Goal: Task Accomplishment & Management: Manage account settings

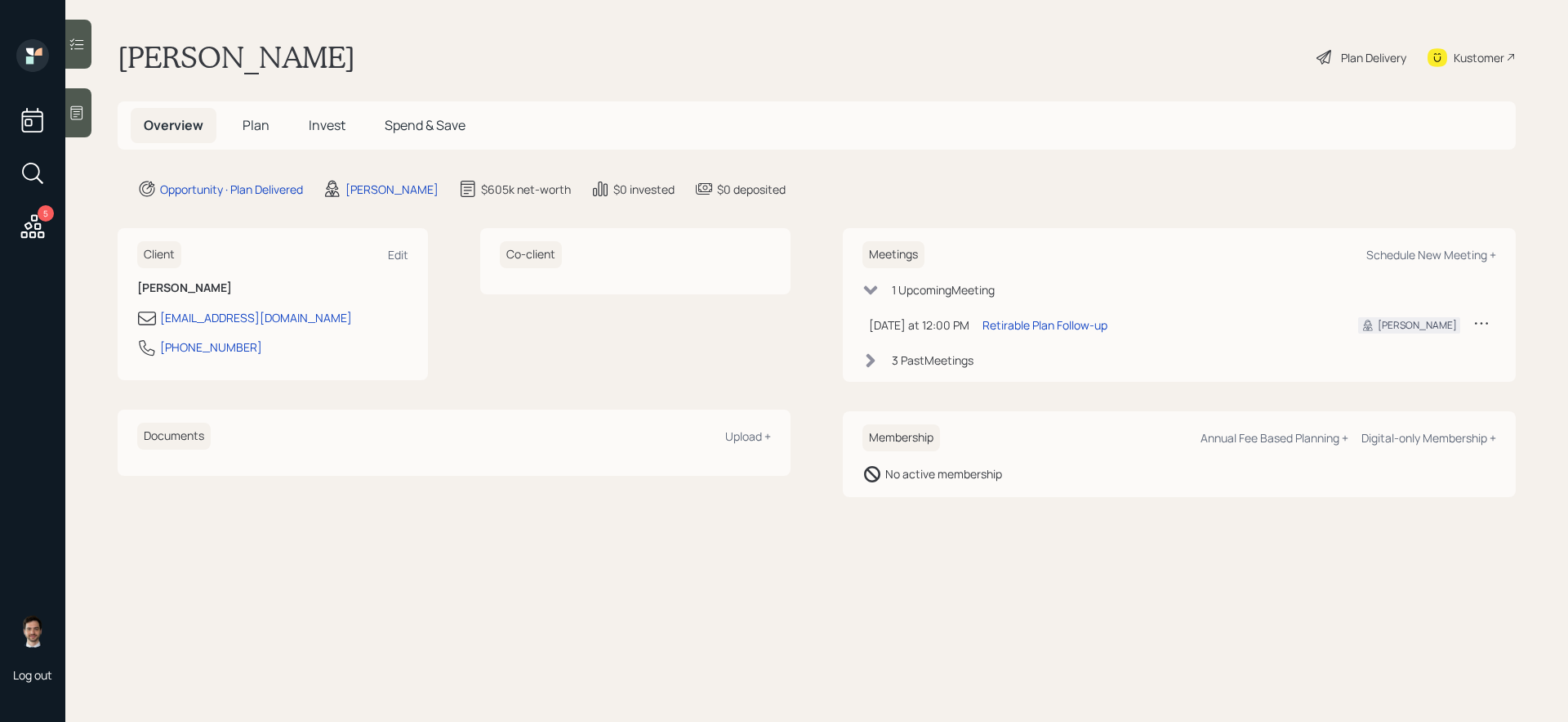
click at [1379, 62] on div "Plan Delivery" at bounding box center [1374, 57] width 66 height 17
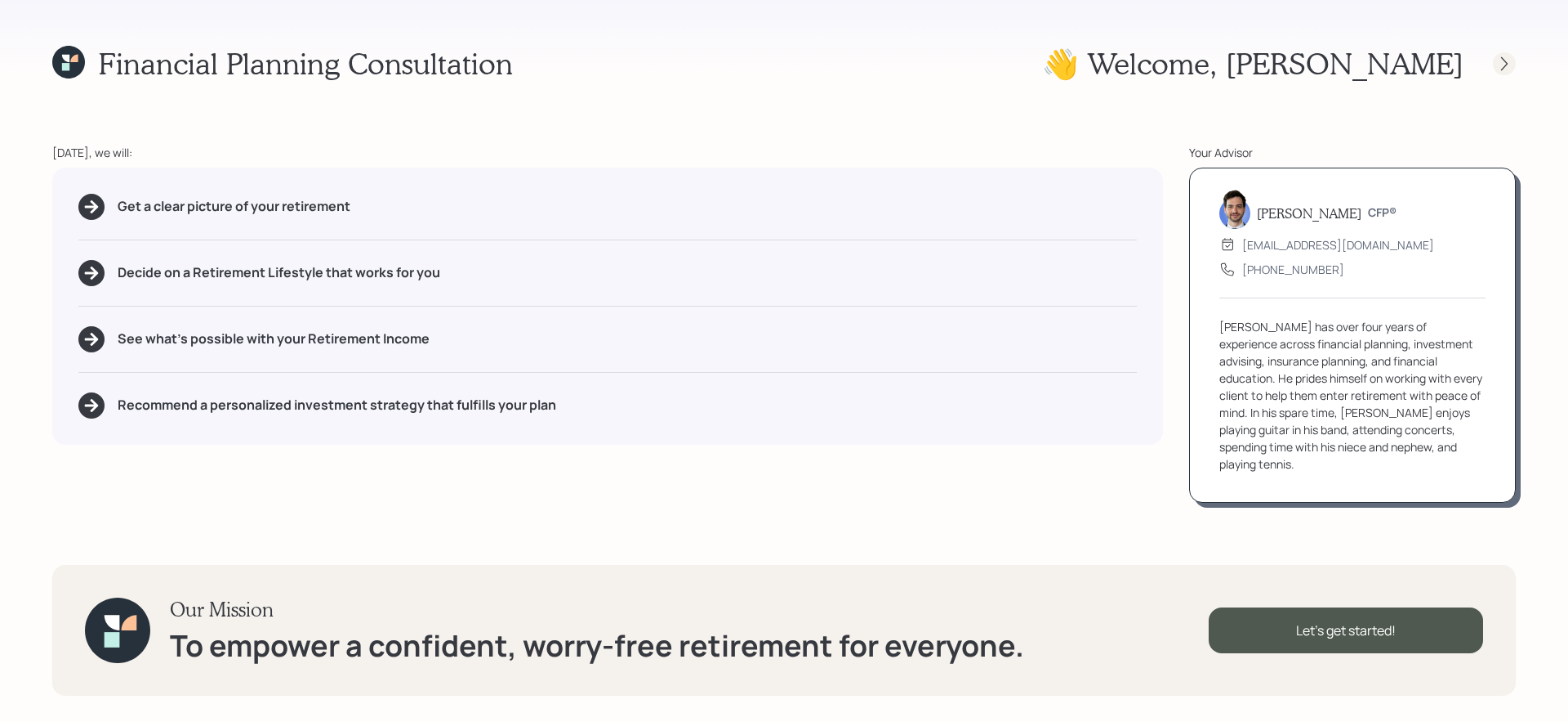
click at [1501, 67] on icon at bounding box center [1504, 63] width 16 height 16
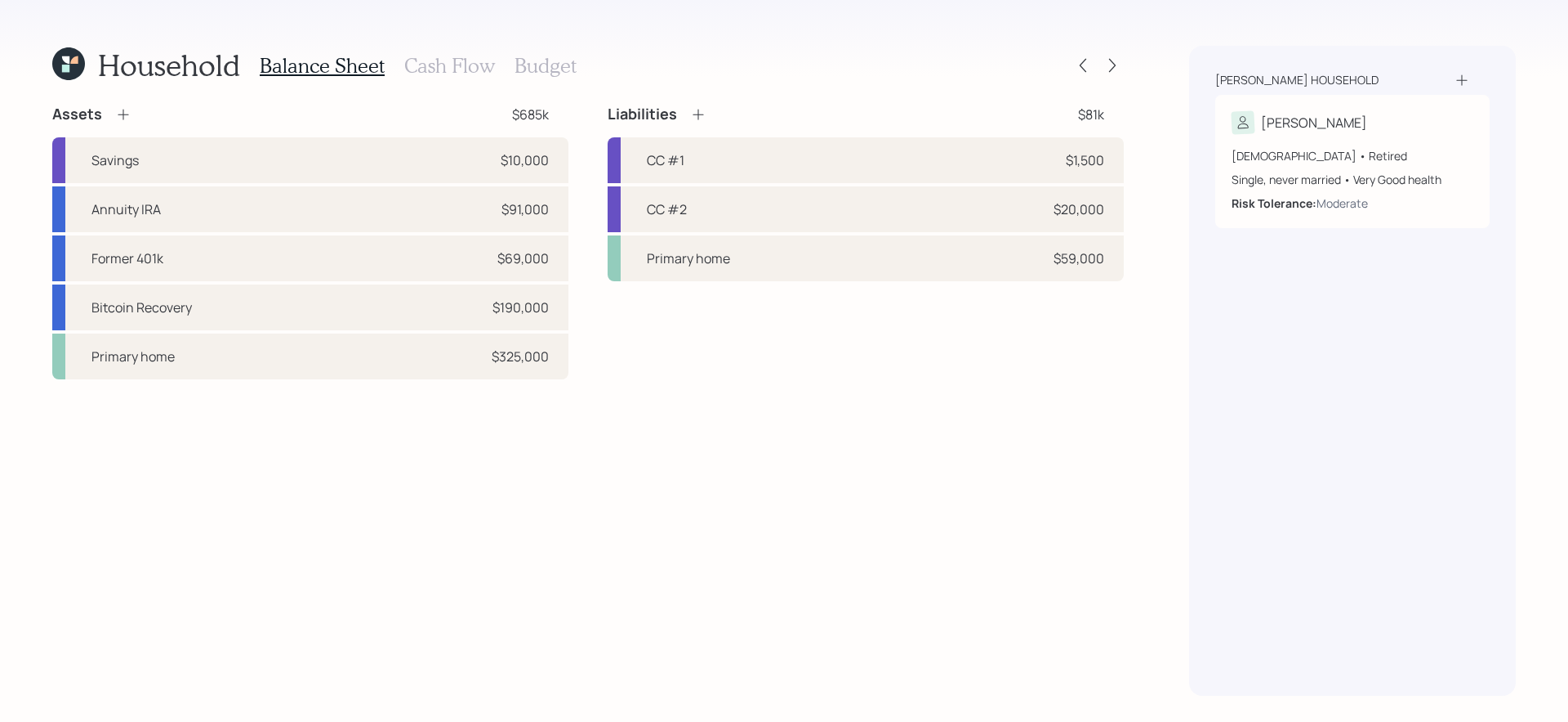
click at [426, 542] on div "Assets $685k Savings $10,000 Annuity IRA $91,000 Former 401k $69,000 Bitcoin Re…" at bounding box center [588, 400] width 1072 height 591
click at [1122, 59] on div at bounding box center [1112, 65] width 23 height 23
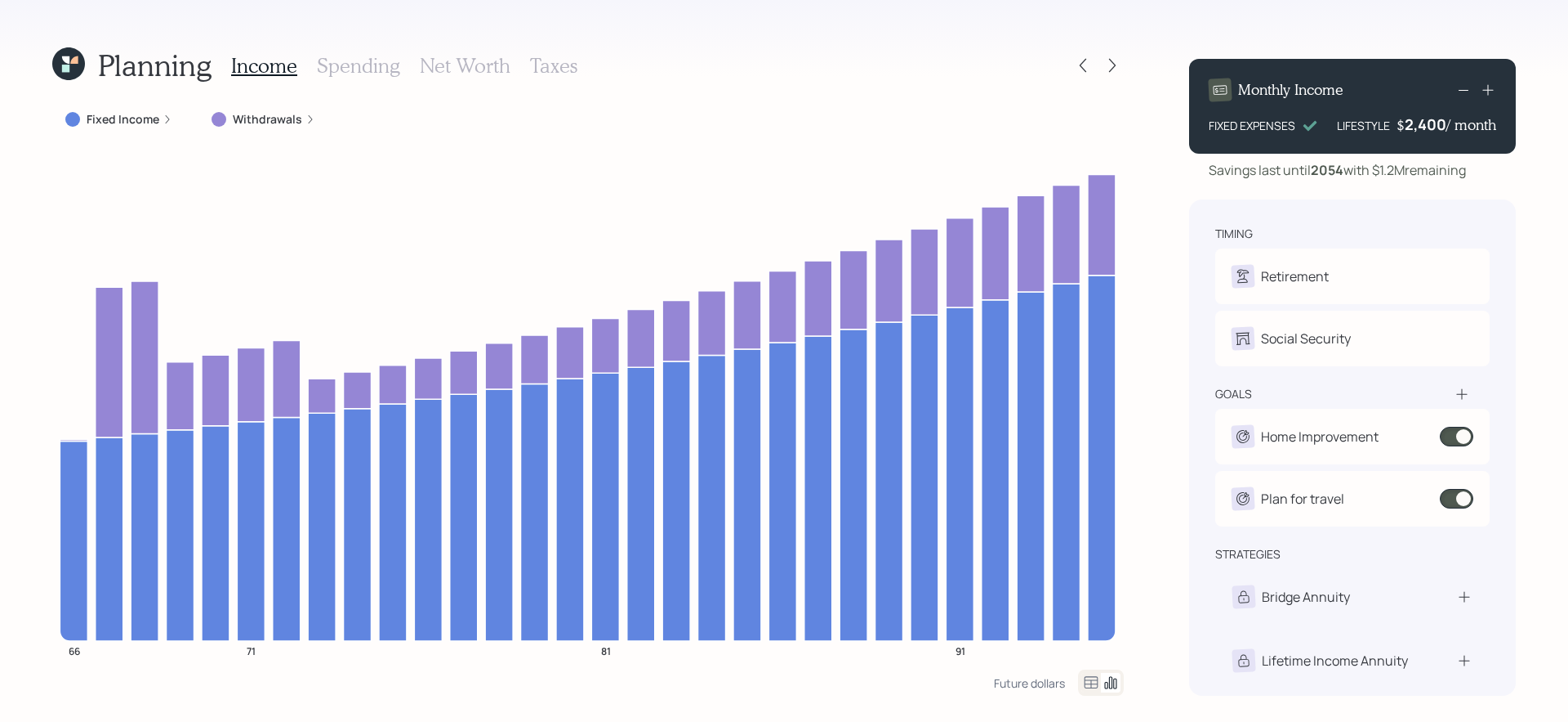
click at [1122, 59] on div at bounding box center [1112, 65] width 23 height 23
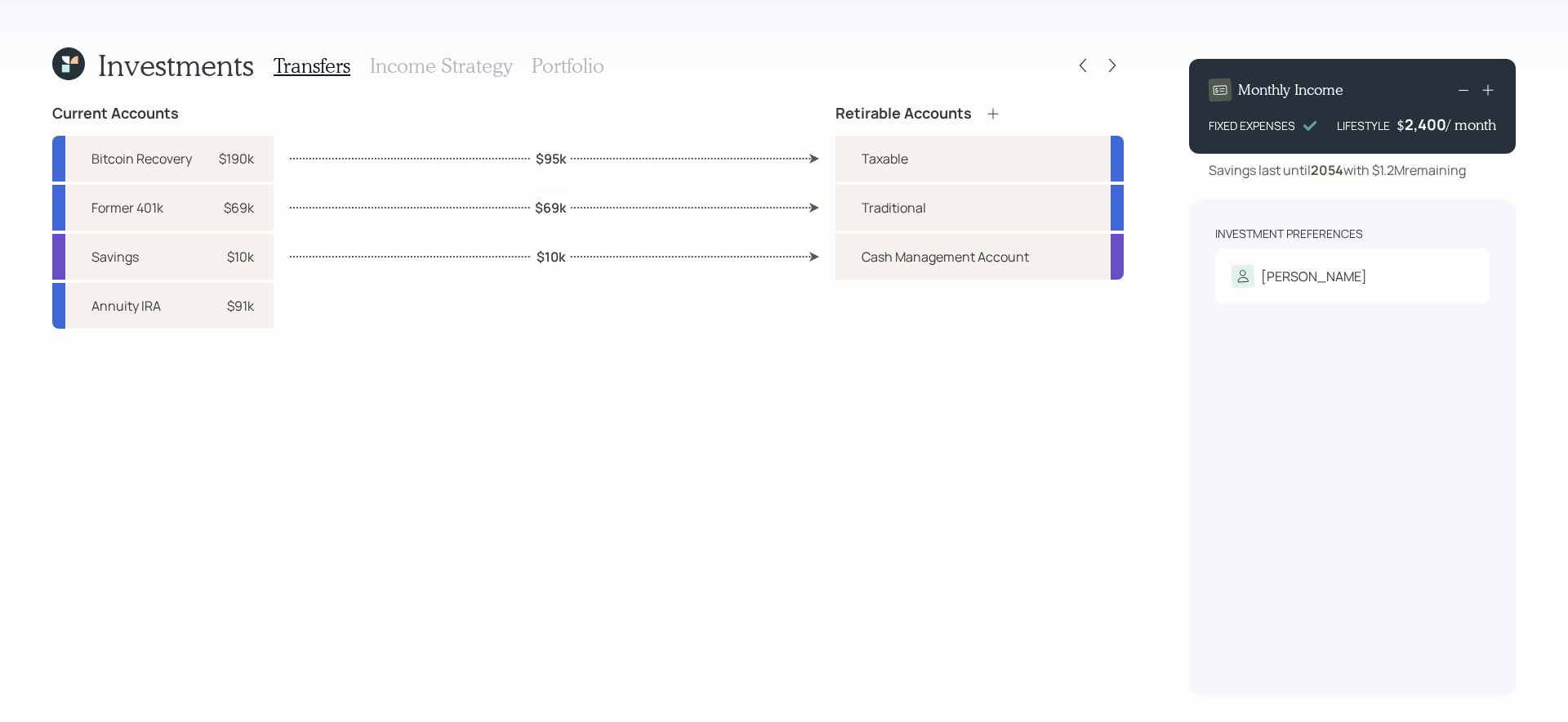
click at [912, 500] on div "Retirable Accounts Taxable Traditional Cash Management Account" at bounding box center [979, 400] width 288 height 591
click at [420, 483] on div "Current Accounts Bitcoin Recovery $190k Former 401k $69k Savings $10k Annuity I…" at bounding box center [588, 400] width 1072 height 591
click at [252, 8] on div "Investments Transfers Income Strategy Portfolio Current Accounts Bitcoin Recove…" at bounding box center [784, 361] width 1568 height 722
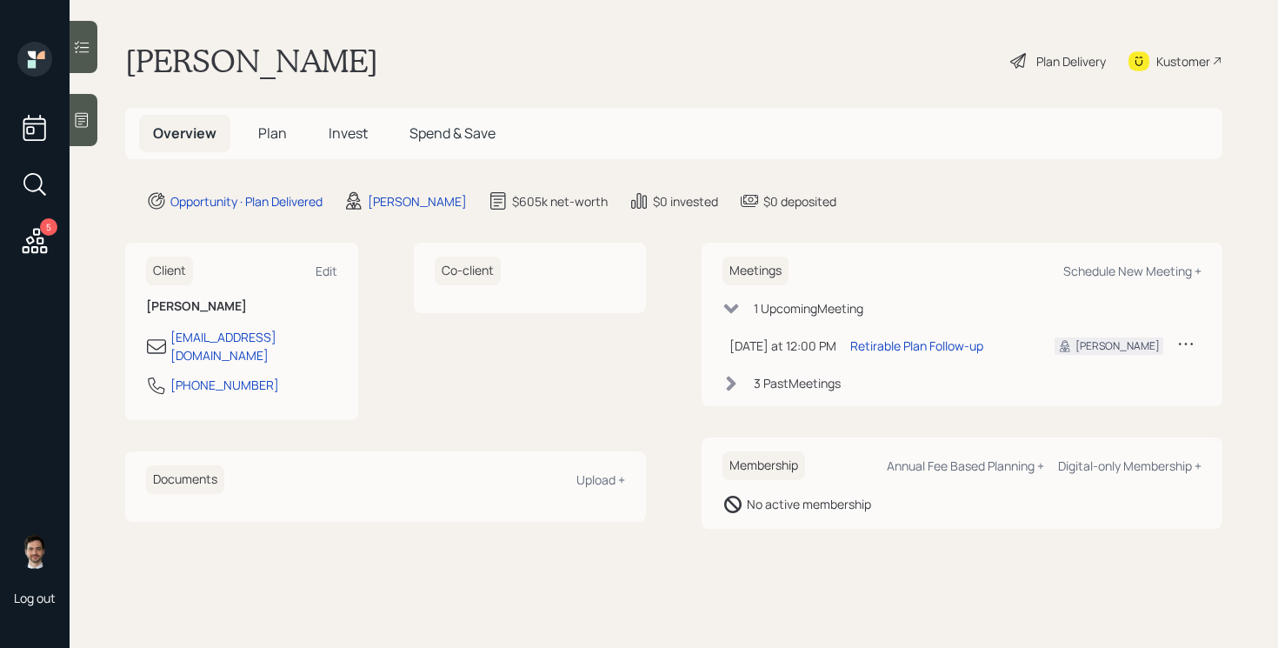
click at [1085, 75] on div "Plan Delivery" at bounding box center [1057, 61] width 99 height 38
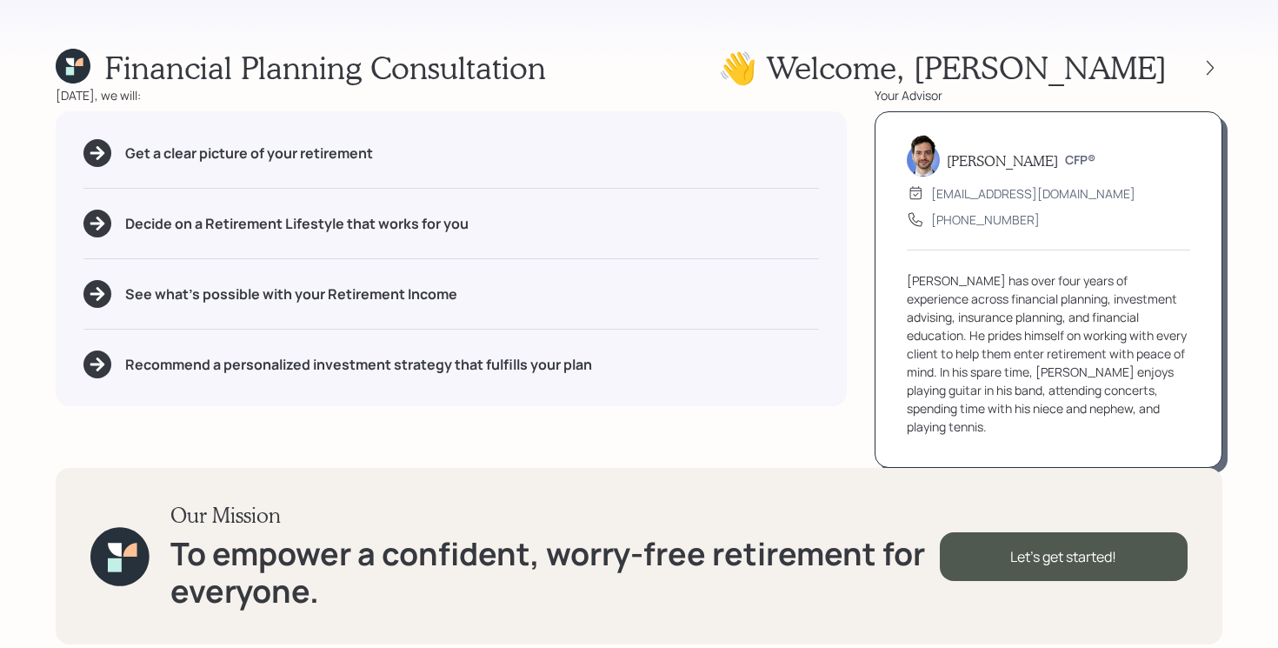
click at [1188, 61] on div at bounding box center [1195, 68] width 56 height 24
click at [1207, 65] on icon at bounding box center [1209, 67] width 17 height 17
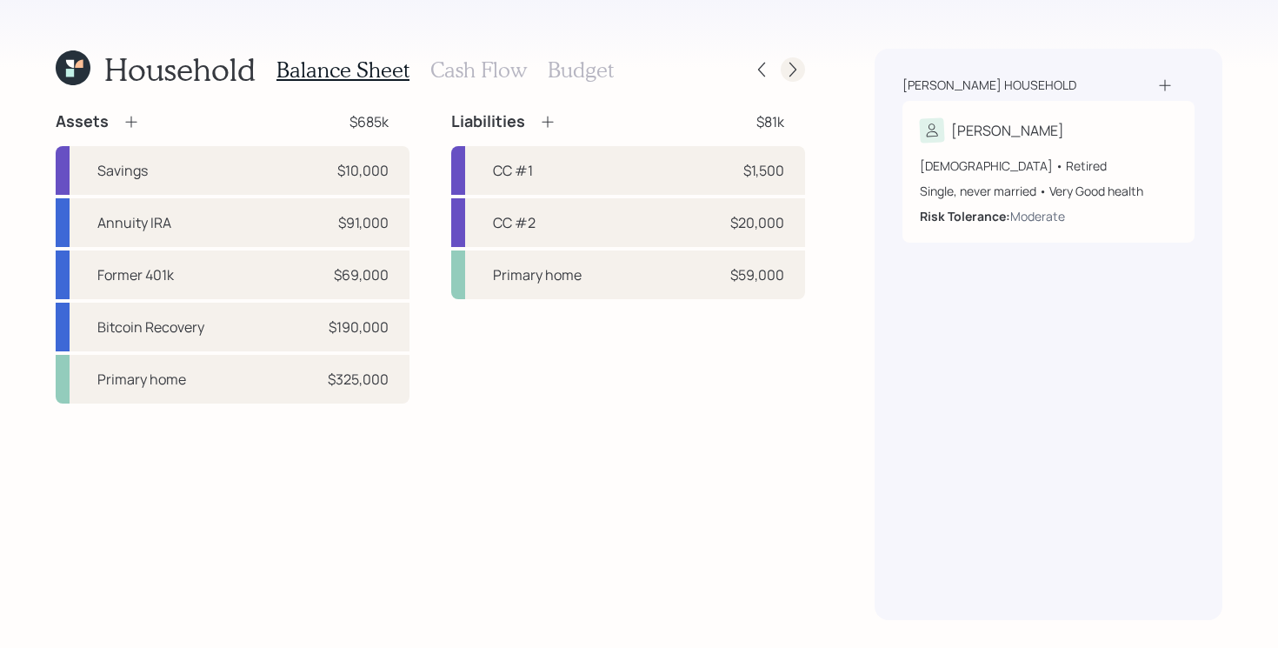
click at [793, 68] on icon at bounding box center [792, 69] width 17 height 17
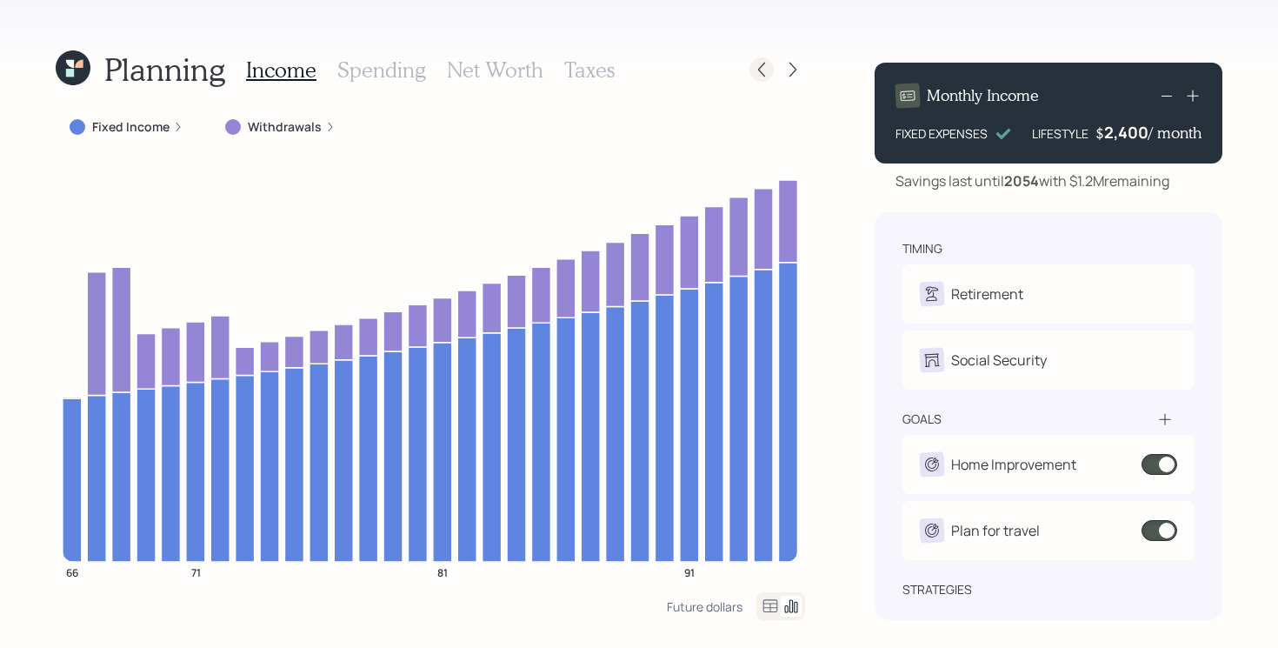
click at [767, 68] on icon at bounding box center [761, 69] width 17 height 17
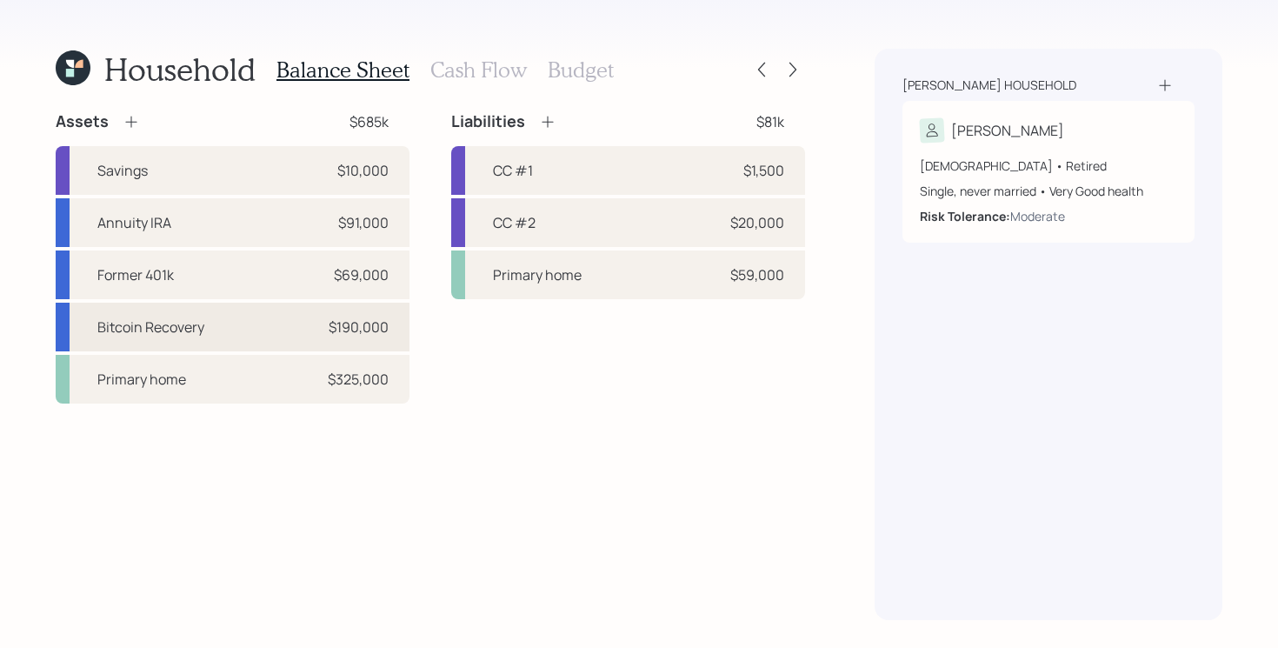
click at [257, 333] on div "Bitcoin Recovery $190,000" at bounding box center [233, 327] width 354 height 49
select select "taxable"
select select "balanced"
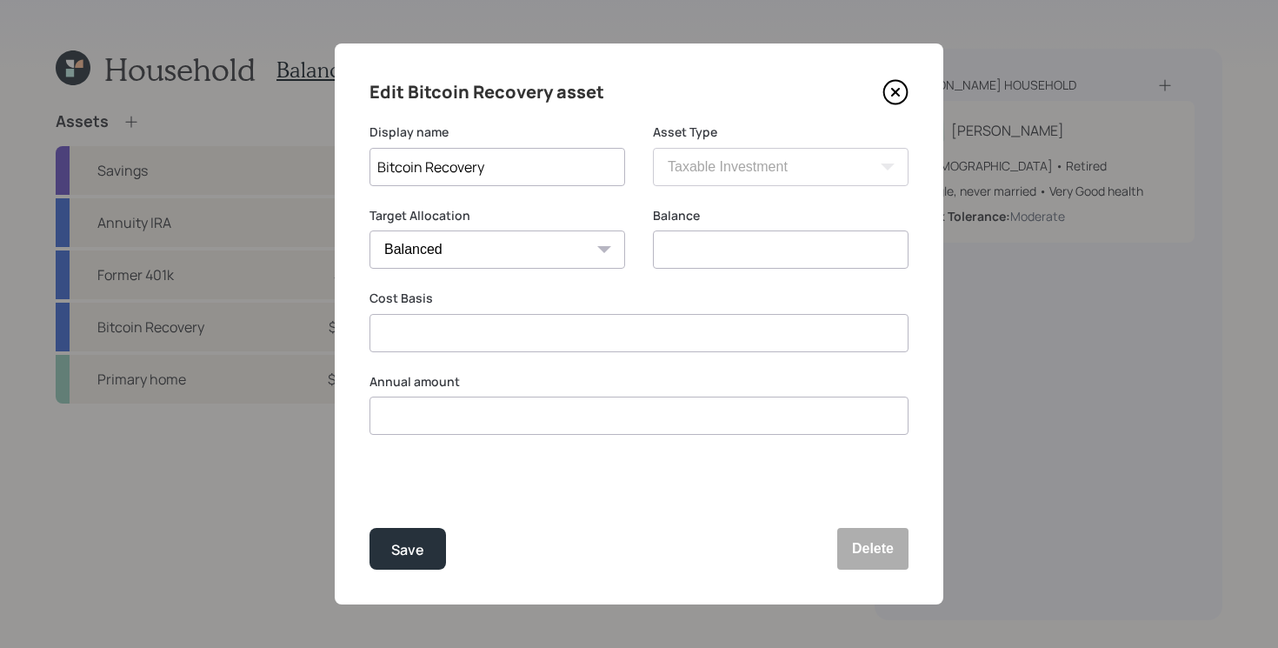
type input "$ 190,000"
type input "$ 150,000"
type input "$ 0"
click at [895, 559] on button "Delete" at bounding box center [872, 549] width 71 height 42
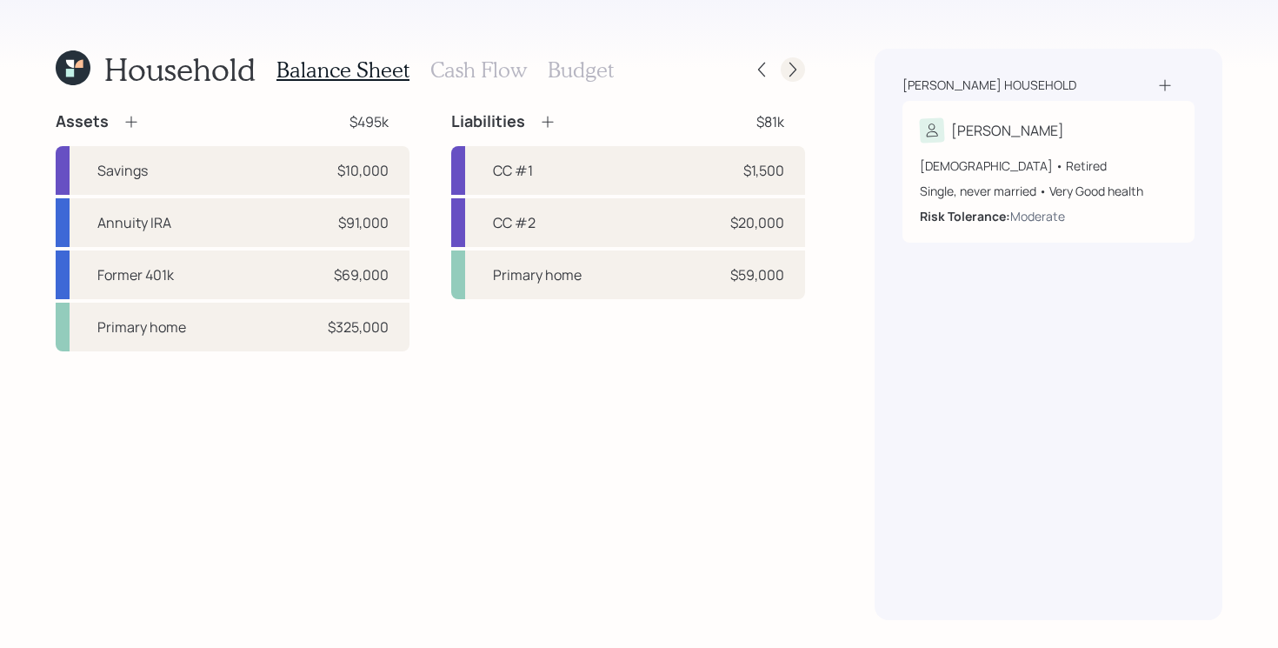
click at [795, 68] on icon at bounding box center [792, 70] width 7 height 15
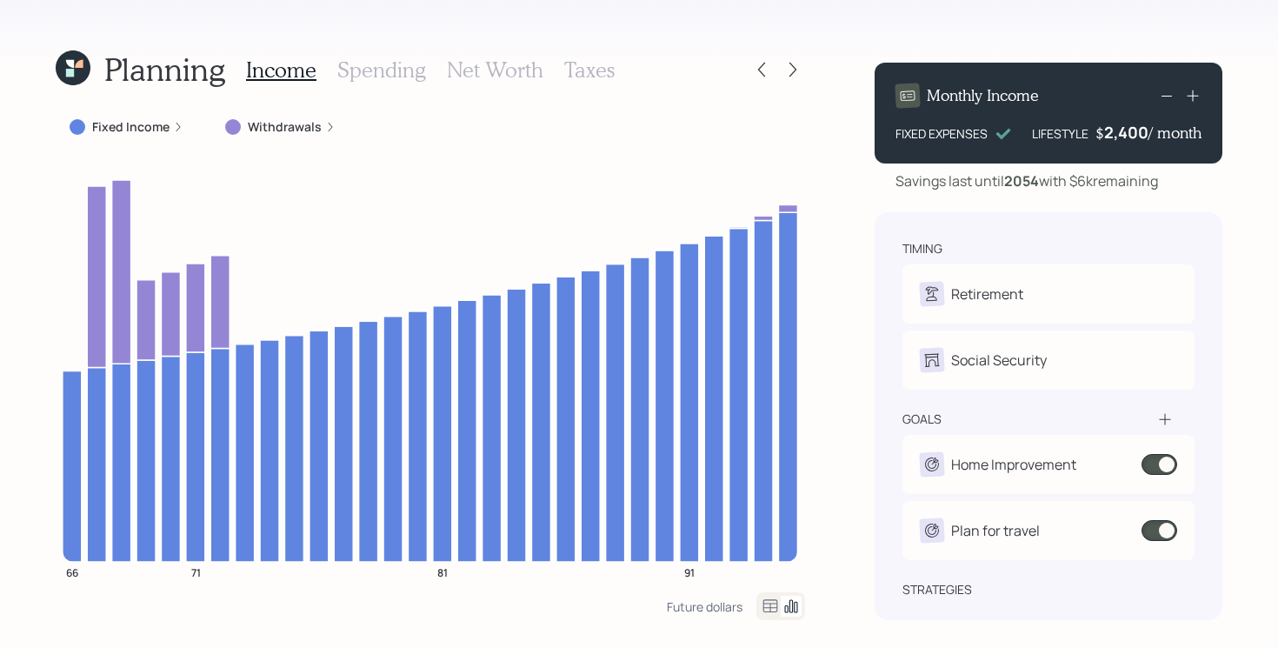
click at [237, 125] on div at bounding box center [233, 127] width 16 height 16
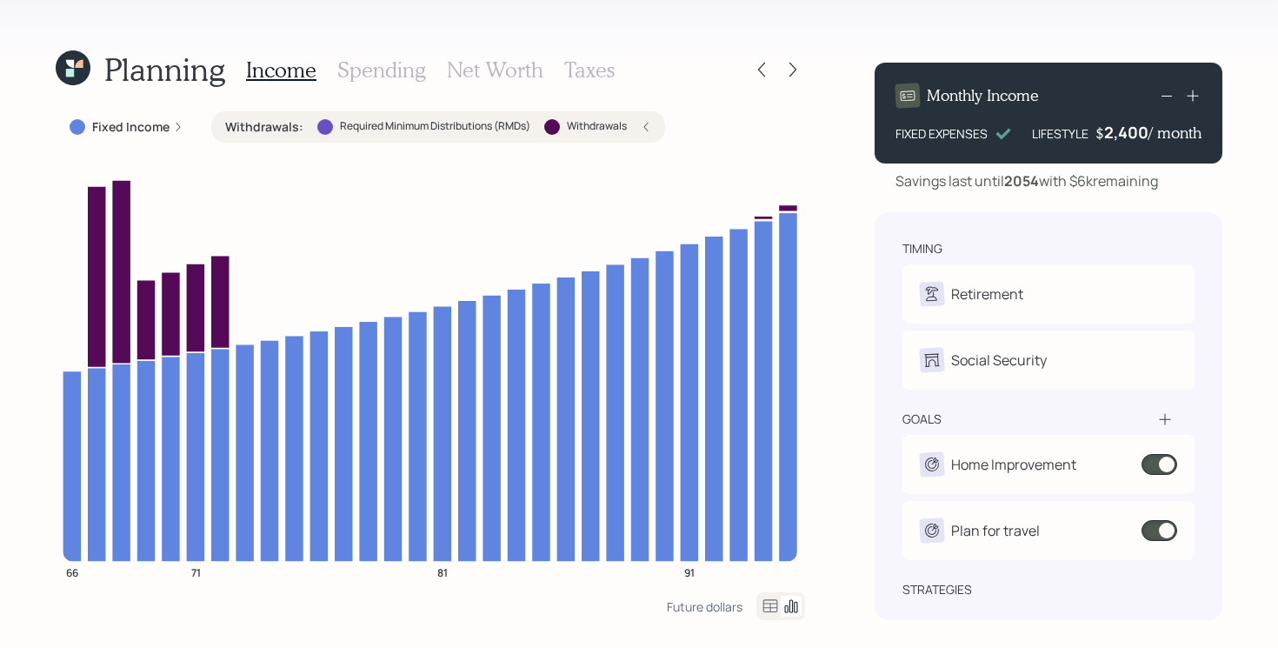
click at [250, 124] on label "Withdrawals :" at bounding box center [264, 126] width 78 height 17
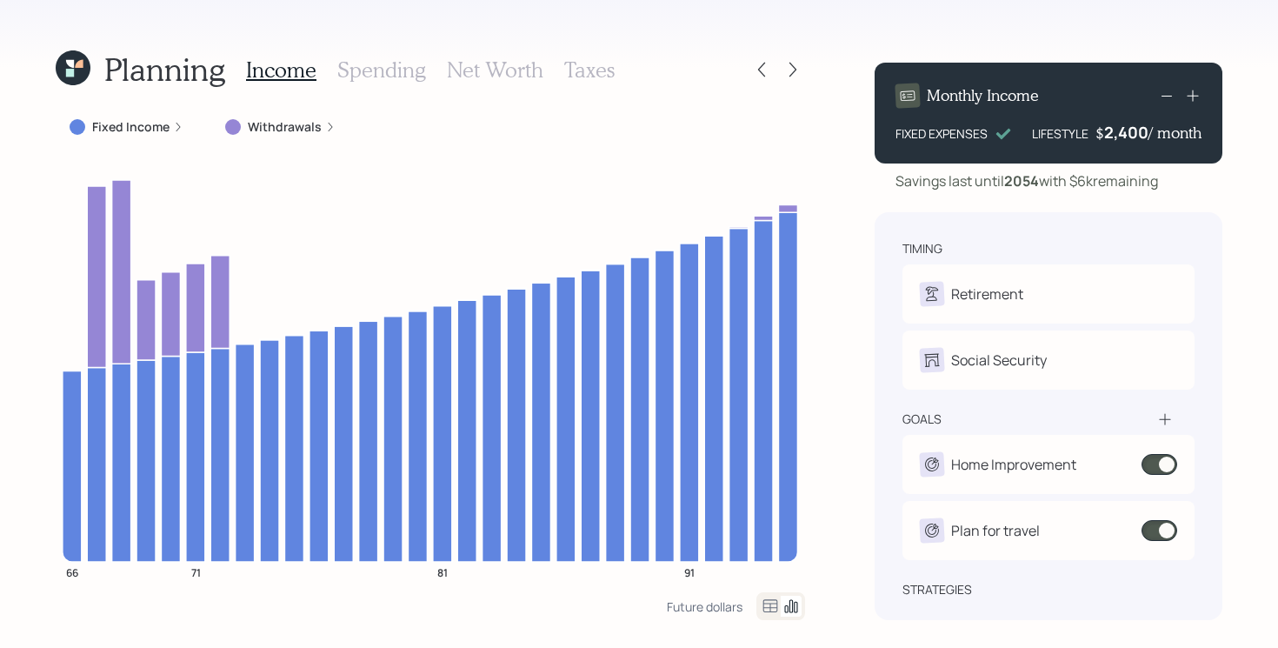
click at [147, 125] on label "Fixed Income" at bounding box center [130, 126] width 77 height 17
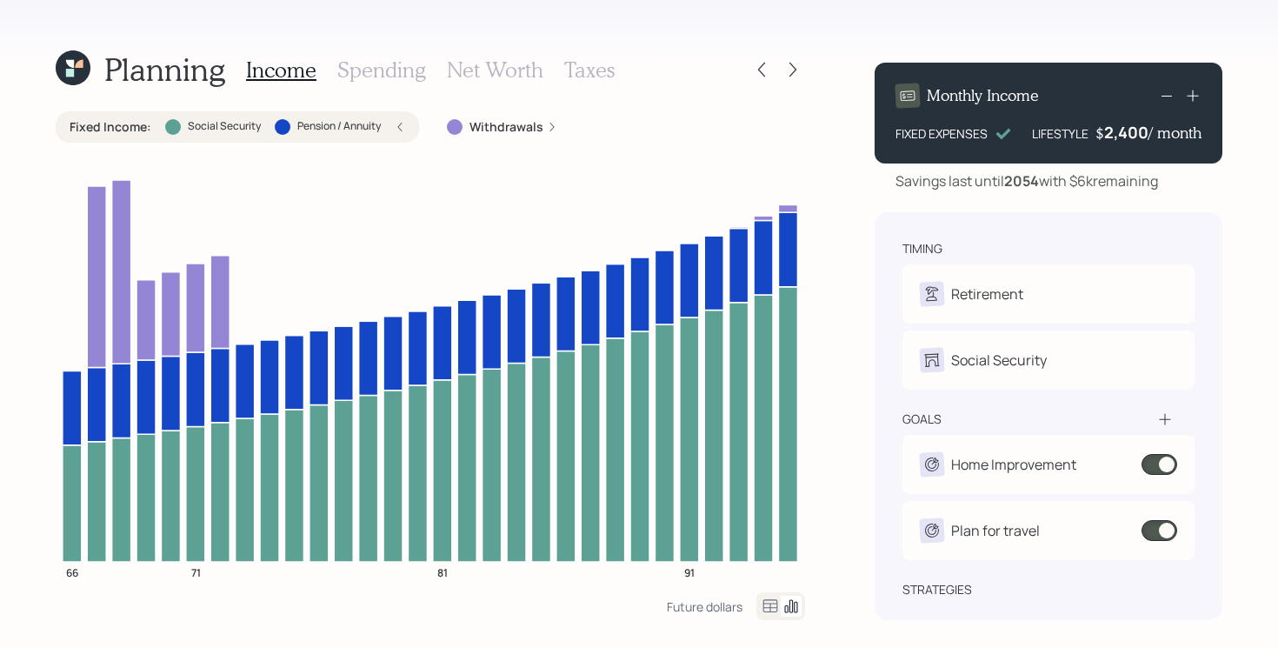
click at [147, 125] on label "Fixed Income :" at bounding box center [111, 126] width 82 height 17
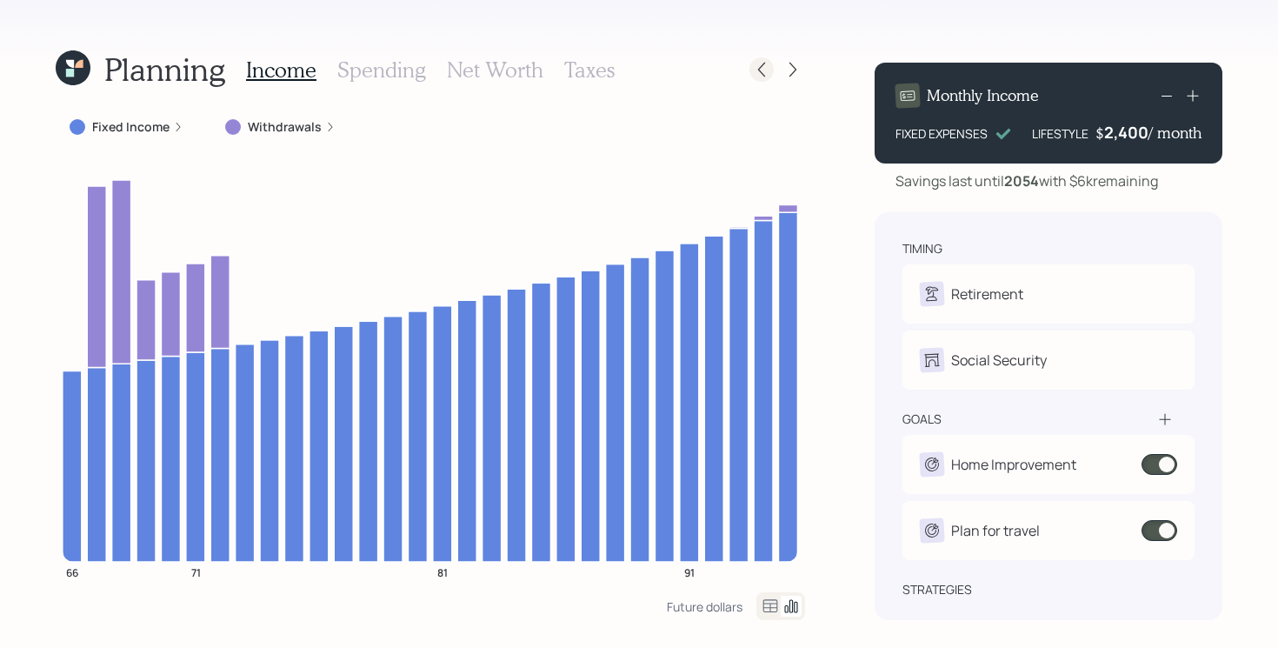
click at [761, 80] on div at bounding box center [761, 69] width 24 height 24
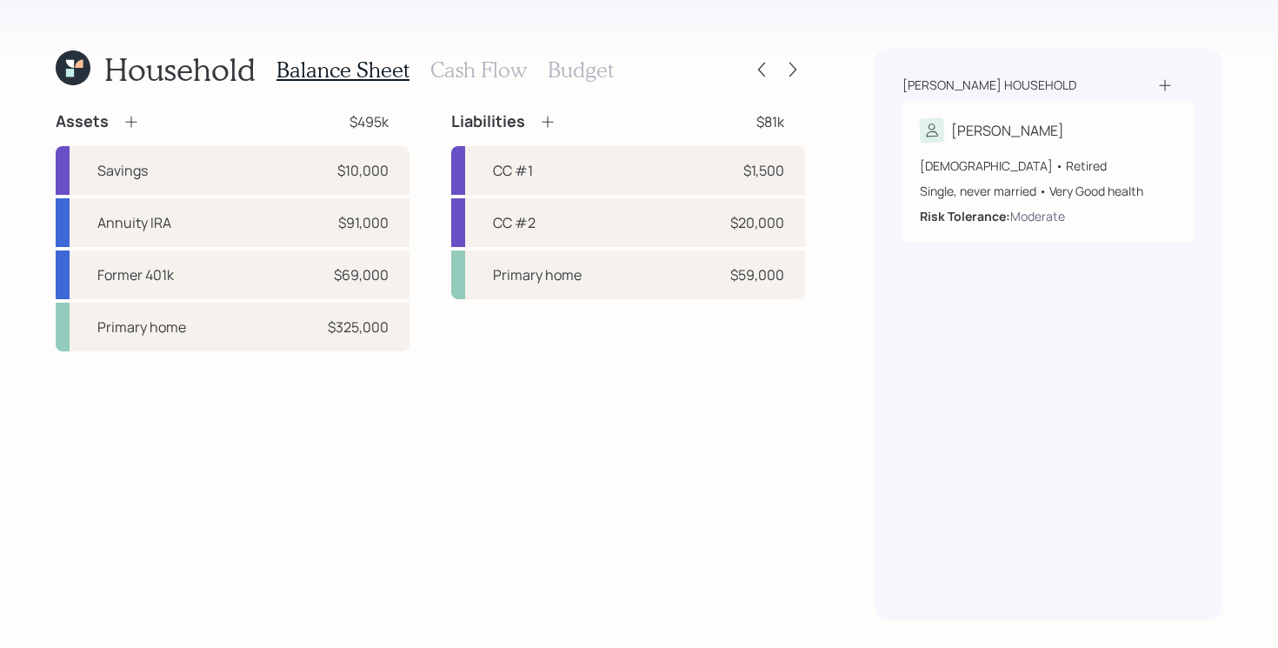
click at [807, 64] on div "Household Balance Sheet Cash Flow Budget Assets $495k Savings $10,000 Annuity I…" at bounding box center [639, 324] width 1278 height 648
click at [790, 68] on icon at bounding box center [792, 69] width 17 height 17
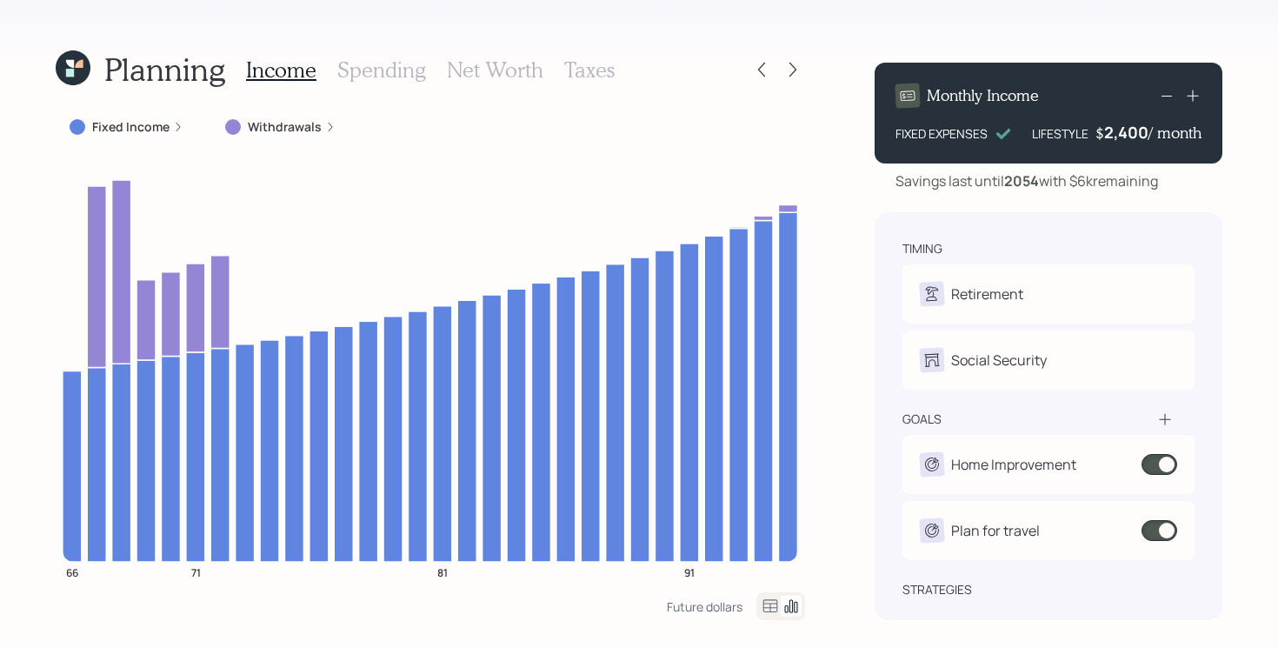
click at [372, 66] on h3 "Spending" at bounding box center [381, 69] width 89 height 25
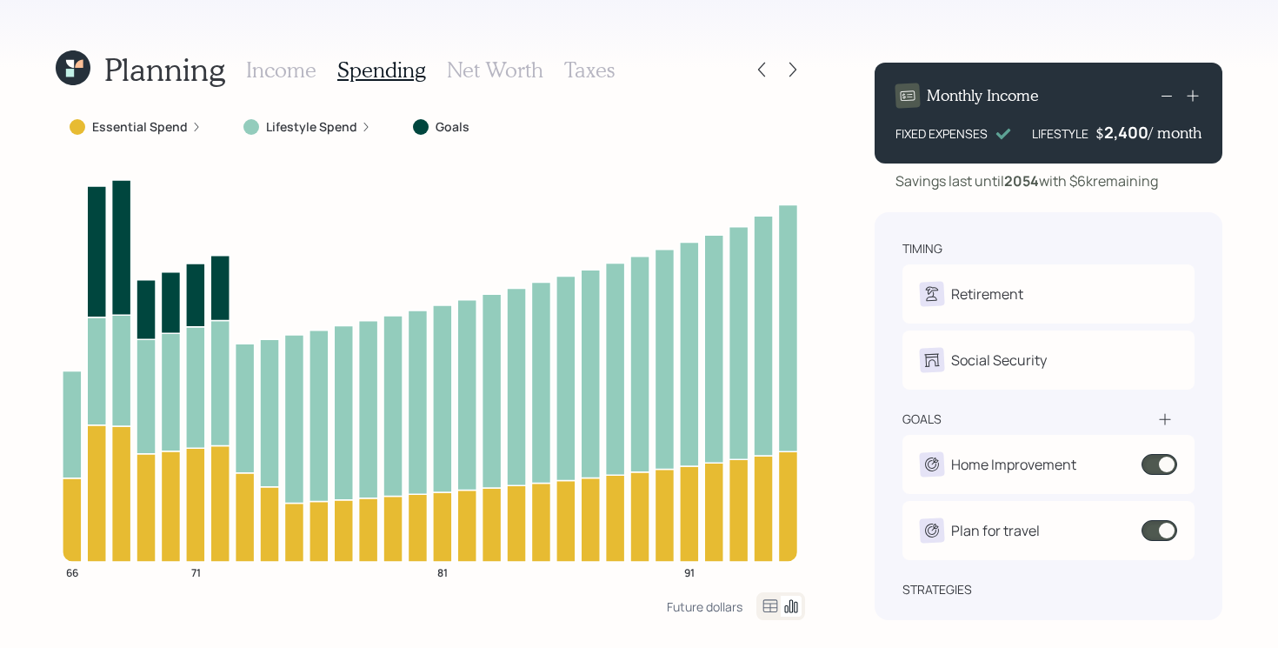
click at [454, 128] on label "Goals" at bounding box center [453, 126] width 34 height 17
click at [755, 68] on icon at bounding box center [761, 69] width 17 height 17
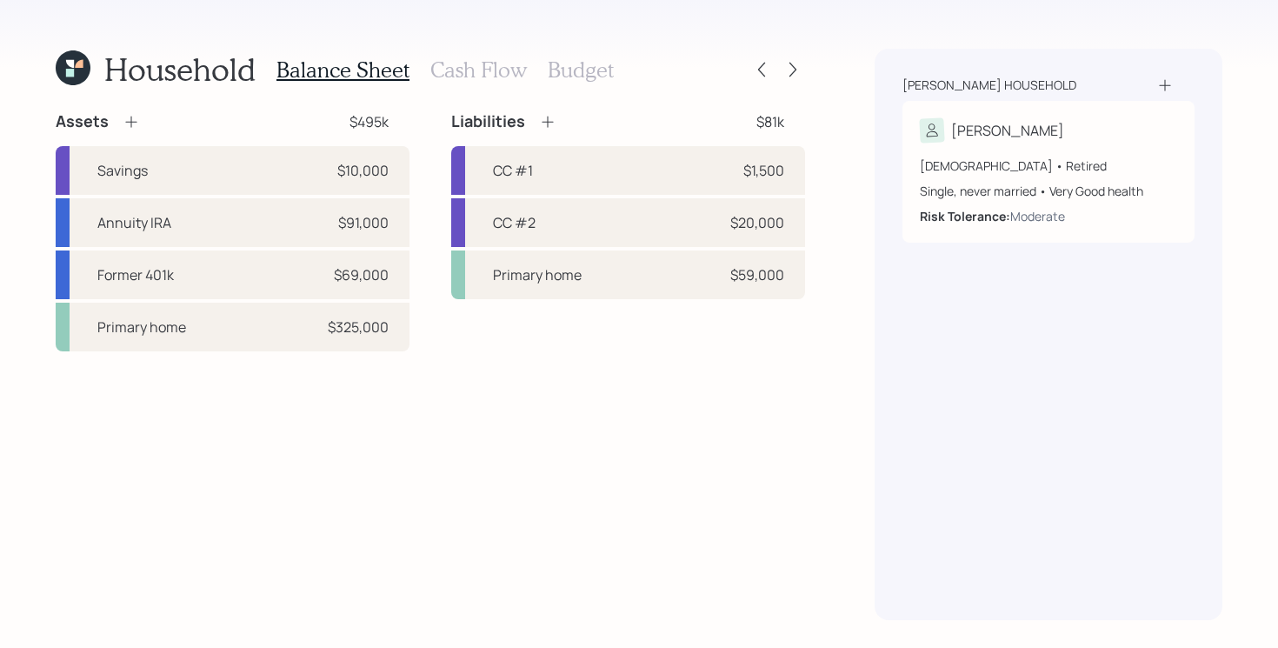
click at [459, 82] on div "Balance Sheet Cash Flow Budget" at bounding box center [444, 70] width 337 height 42
click at [464, 70] on h3 "Cash Flow" at bounding box center [478, 69] width 97 height 25
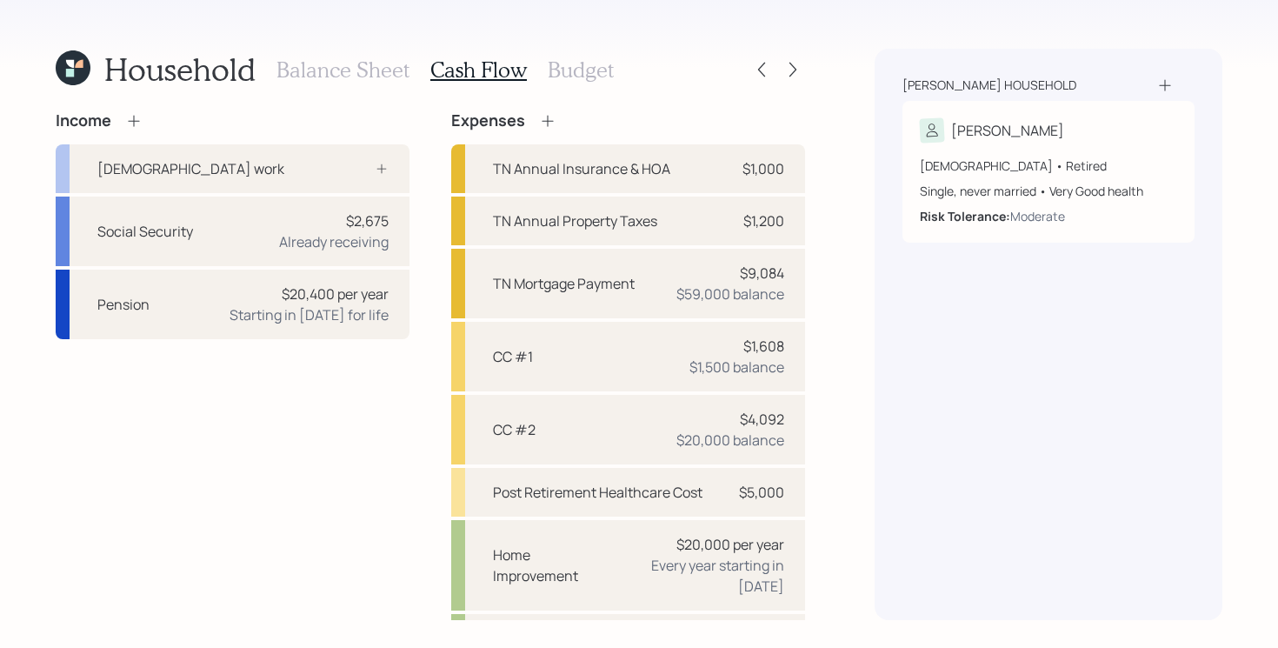
click at [368, 77] on h3 "Balance Sheet" at bounding box center [342, 69] width 133 height 25
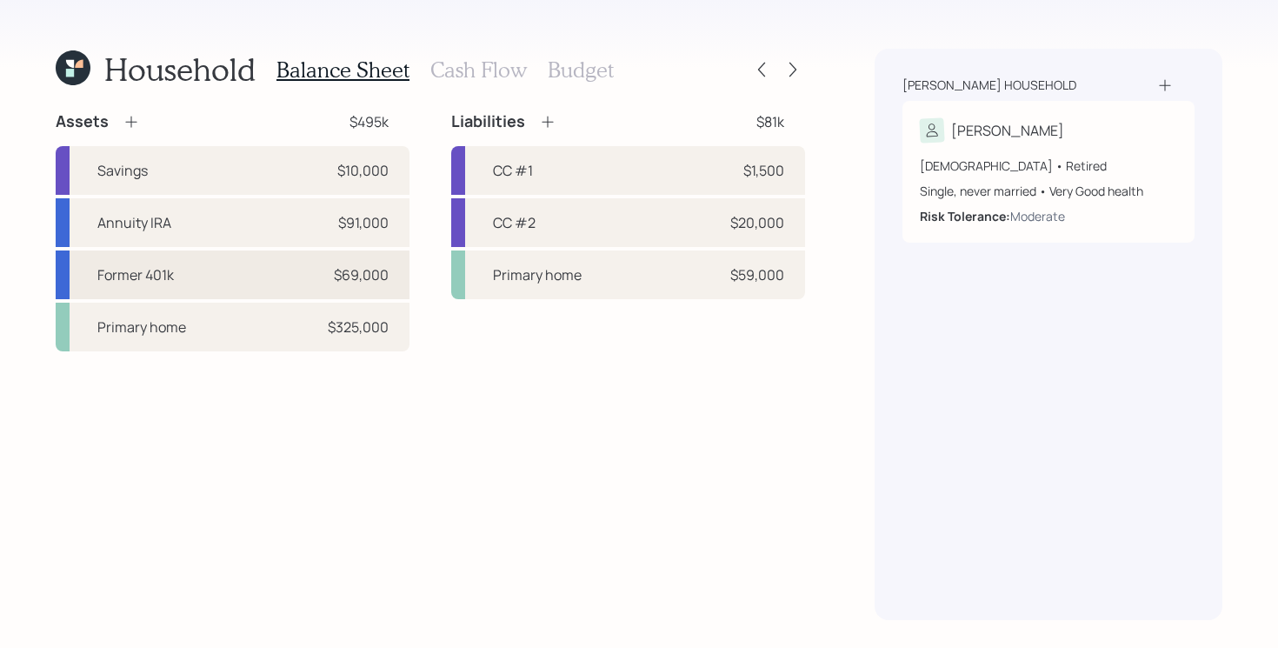
click at [244, 269] on div "Former 401k $69,000" at bounding box center [233, 274] width 354 height 49
select select "company_sponsored"
select select "balanced"
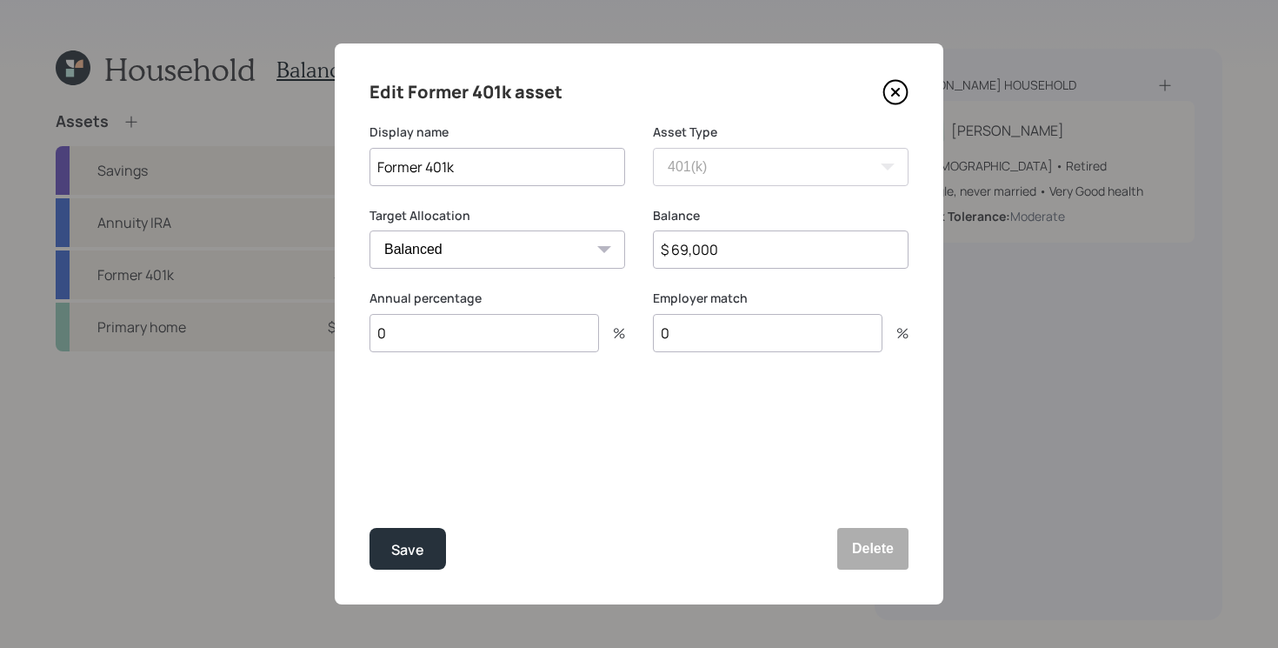
click at [902, 90] on icon at bounding box center [895, 92] width 26 height 26
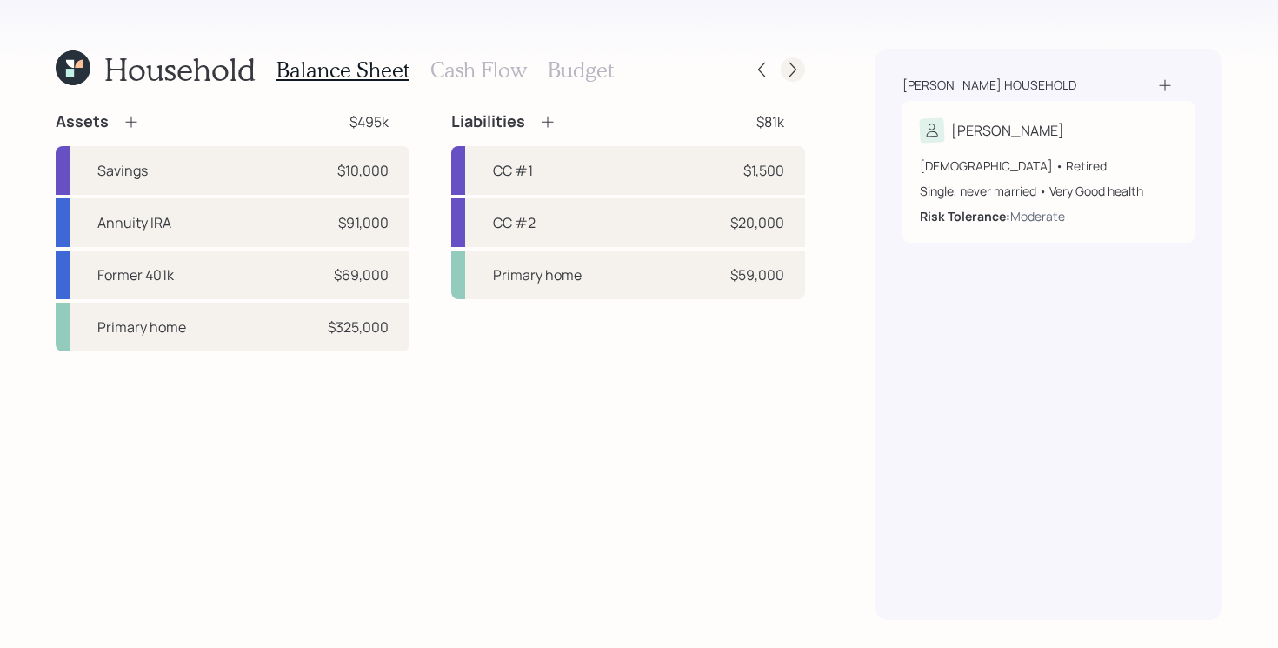
click at [790, 71] on icon at bounding box center [792, 69] width 17 height 17
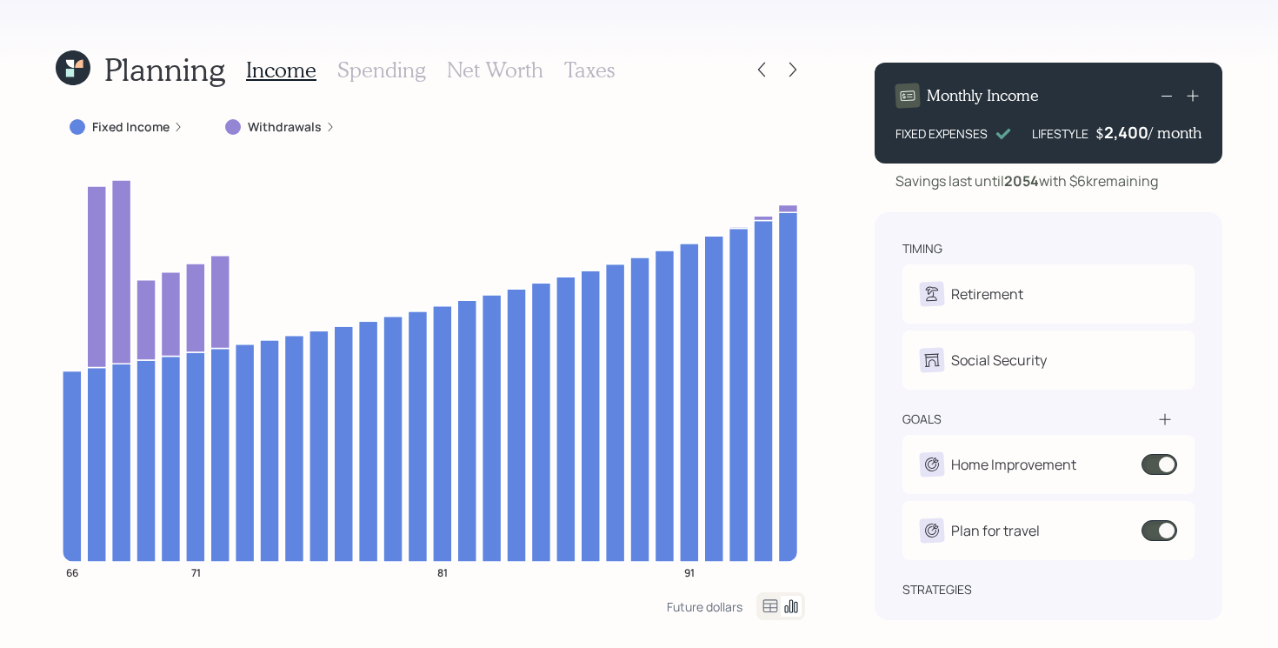
click at [790, 71] on icon at bounding box center [792, 69] width 17 height 17
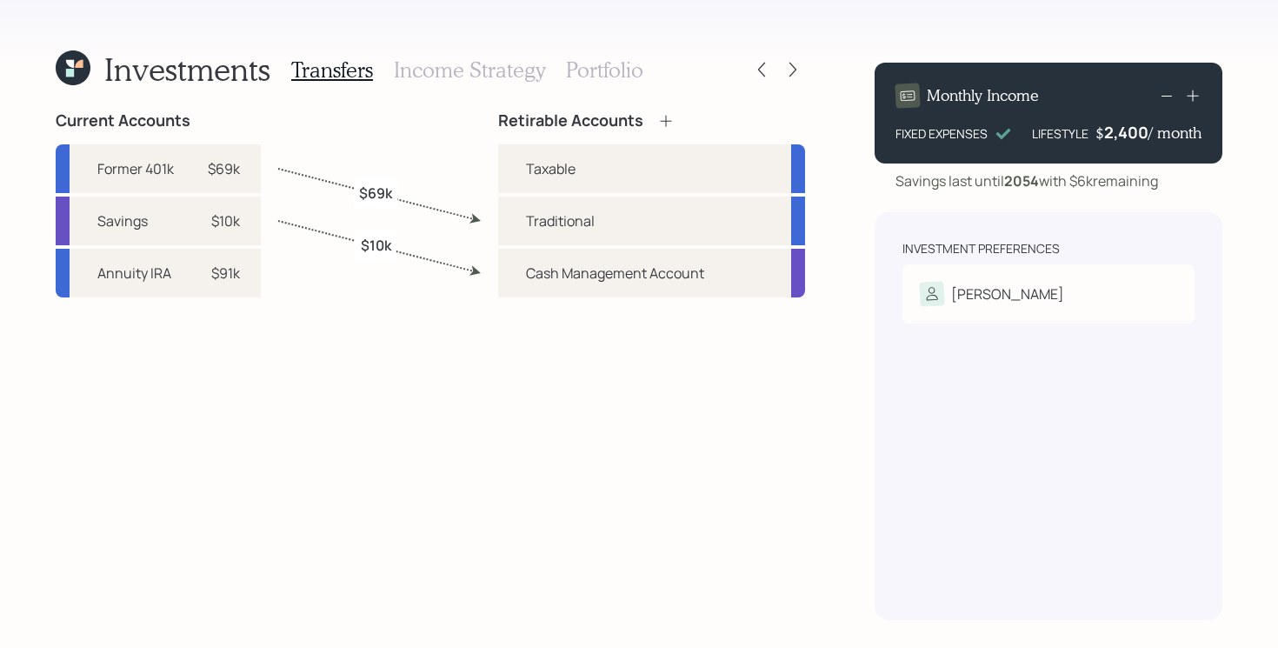
click at [611, 69] on h3 "Portfolio" at bounding box center [604, 69] width 77 height 25
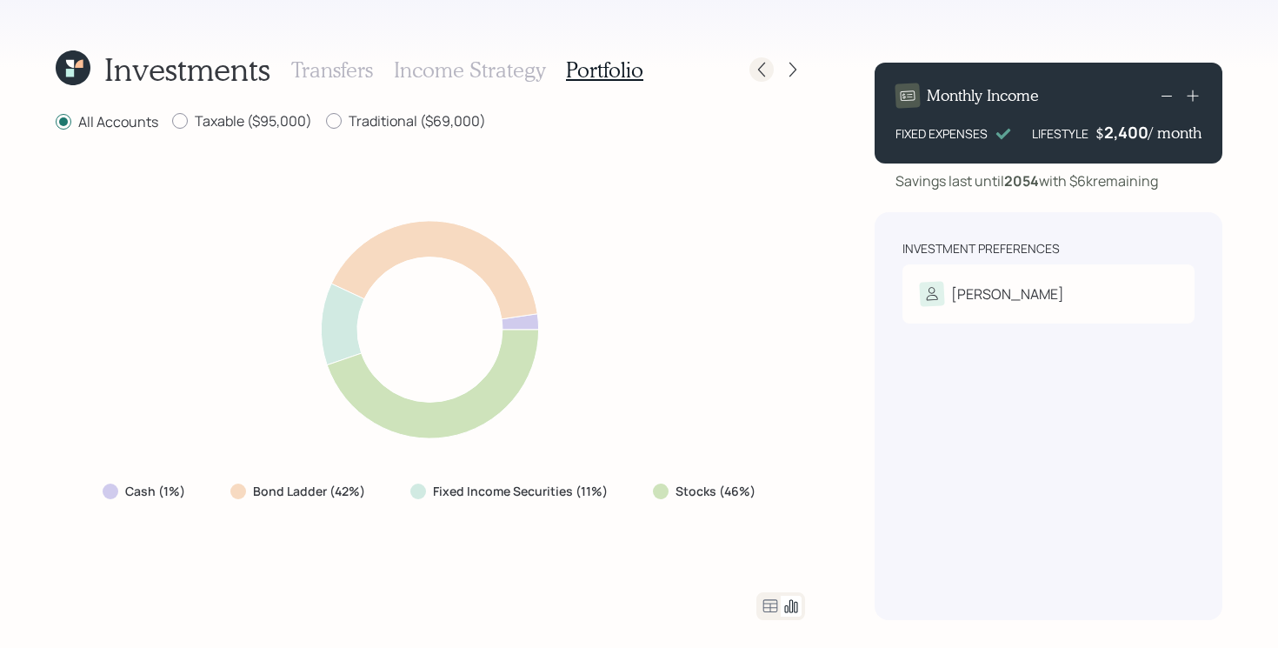
click at [766, 74] on icon at bounding box center [761, 69] width 17 height 17
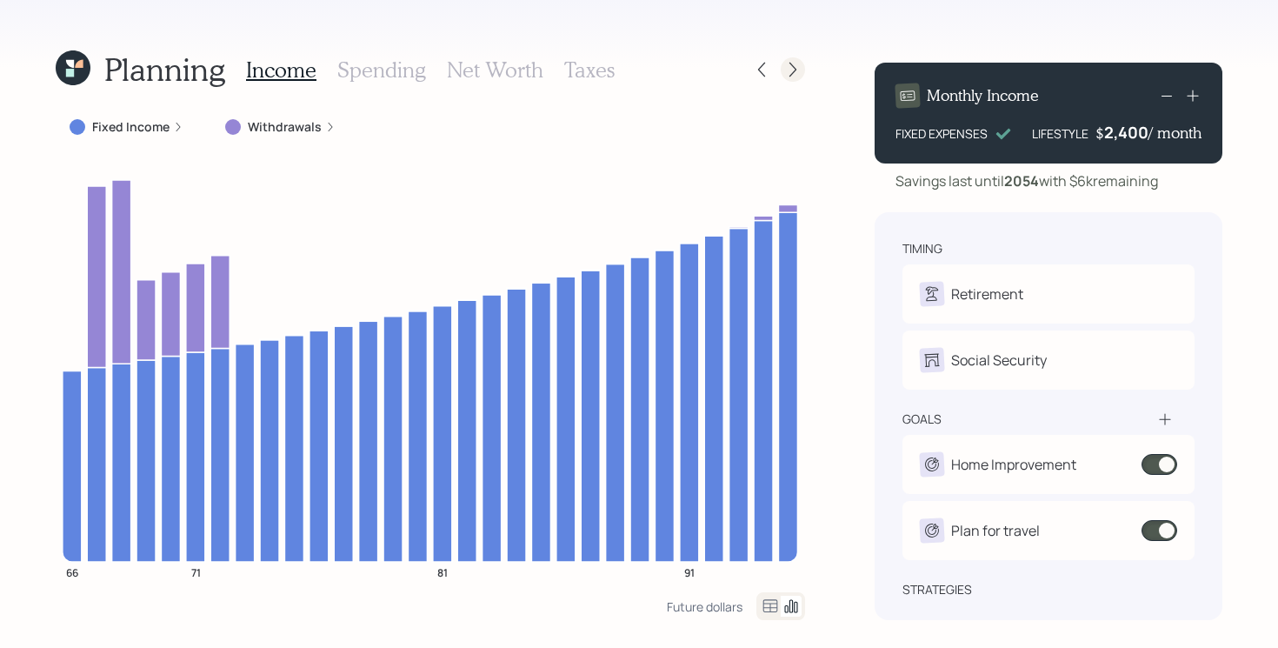
click at [796, 57] on div at bounding box center [793, 69] width 24 height 24
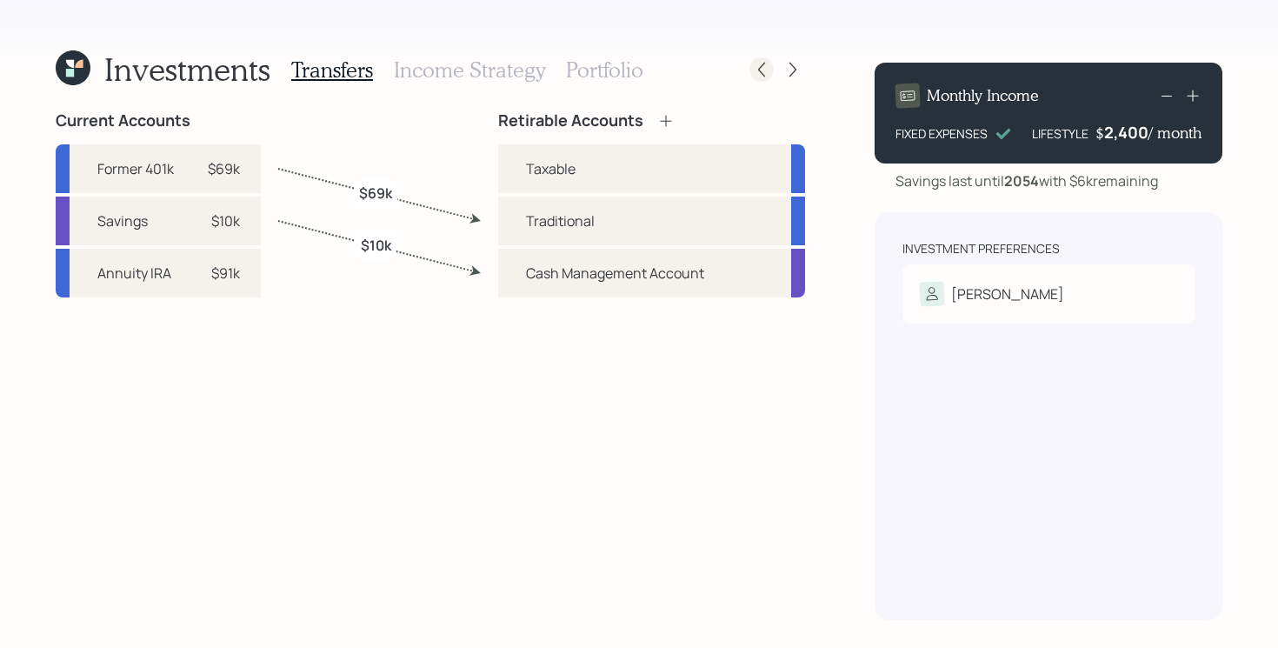
click at [768, 69] on icon at bounding box center [761, 69] width 17 height 17
